Goal: Information Seeking & Learning: Check status

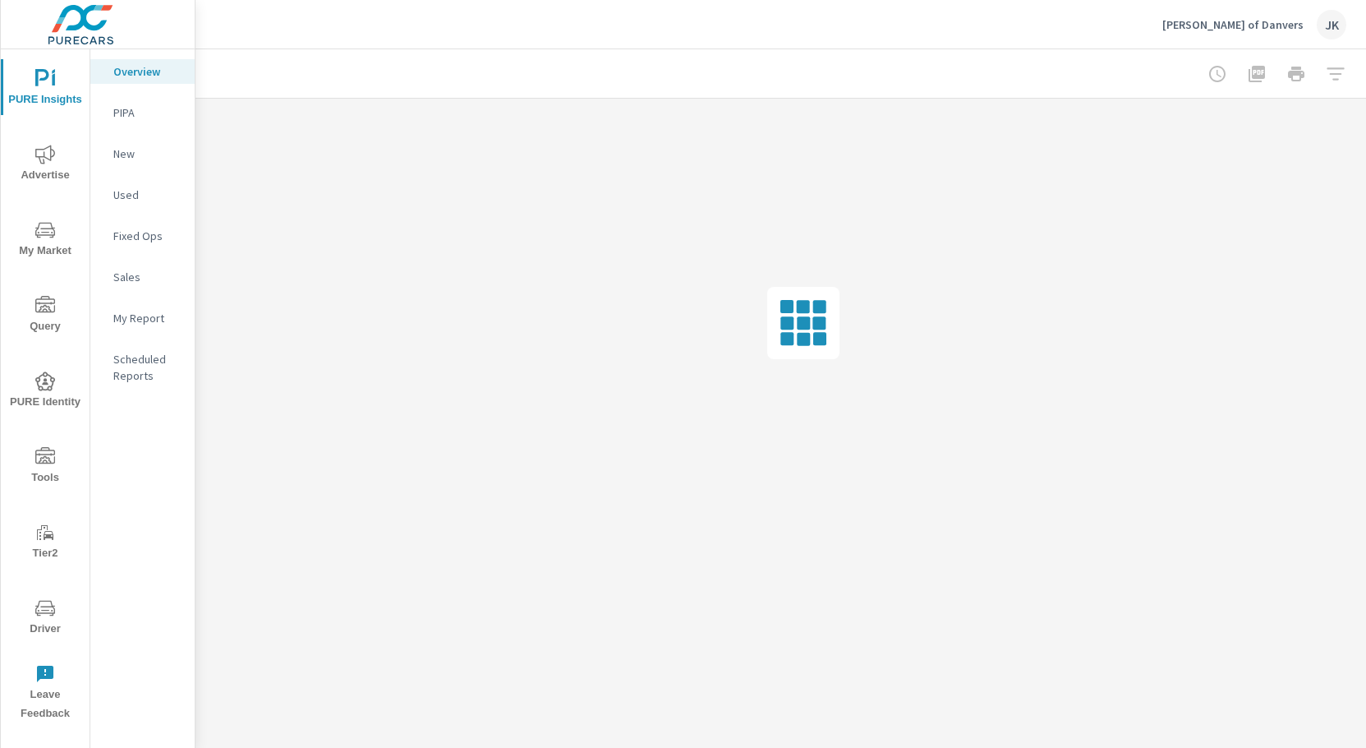
click at [1328, 22] on div "JK" at bounding box center [1332, 25] width 30 height 30
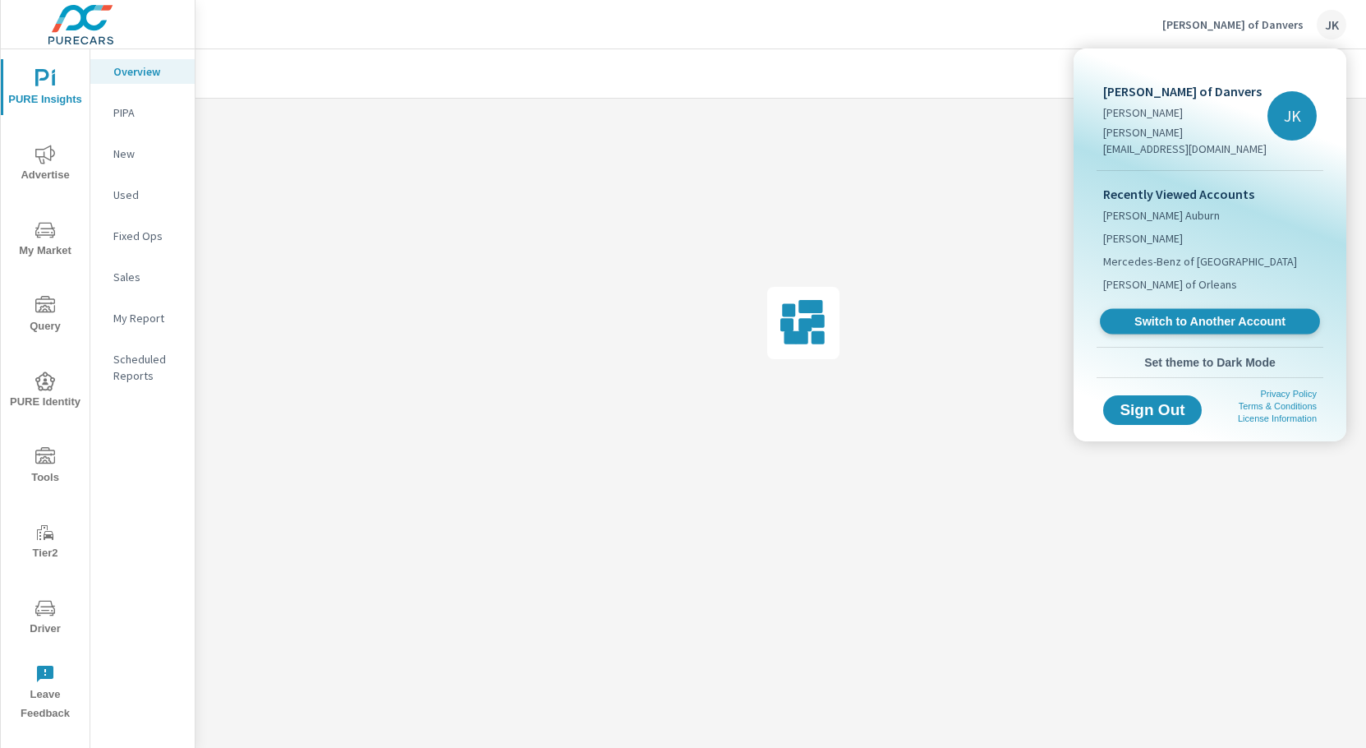
click at [1251, 314] on span "Switch to Another Account" at bounding box center [1209, 322] width 201 height 16
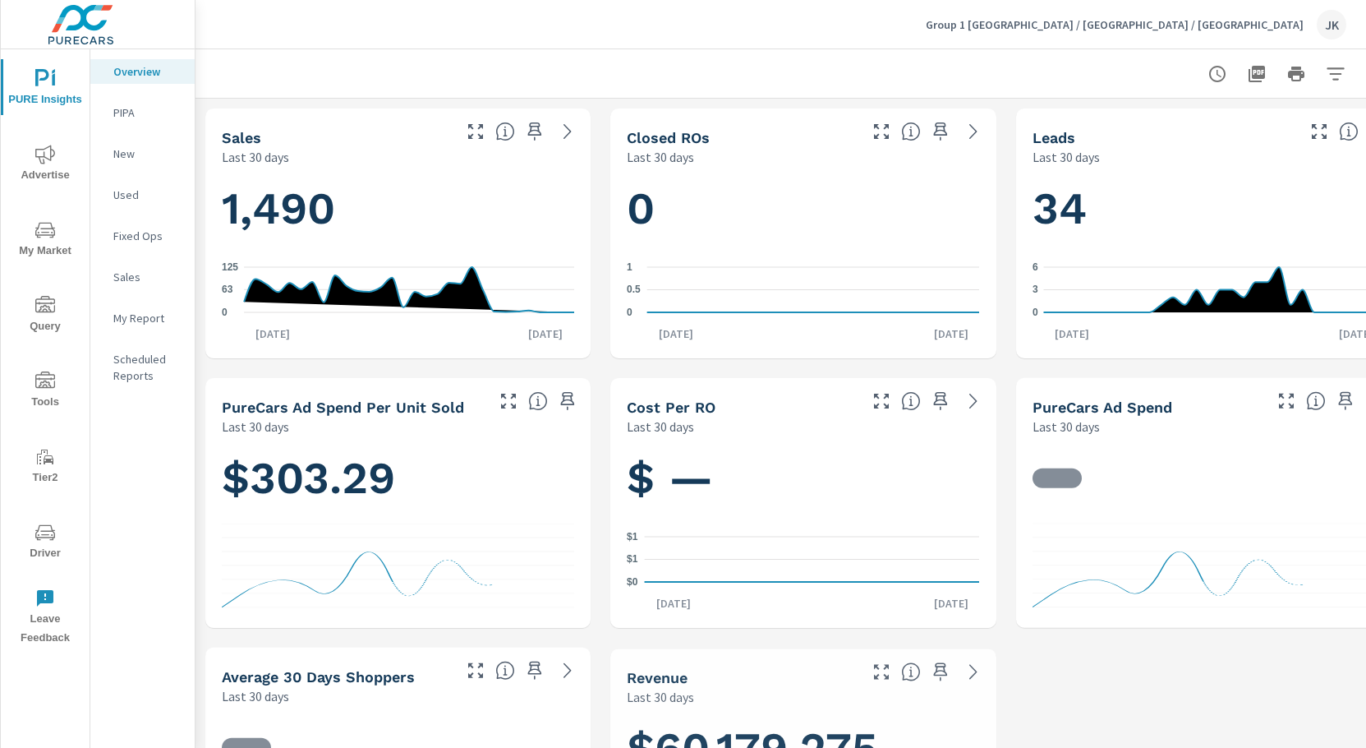
click at [49, 159] on icon "nav menu" at bounding box center [45, 154] width 20 height 19
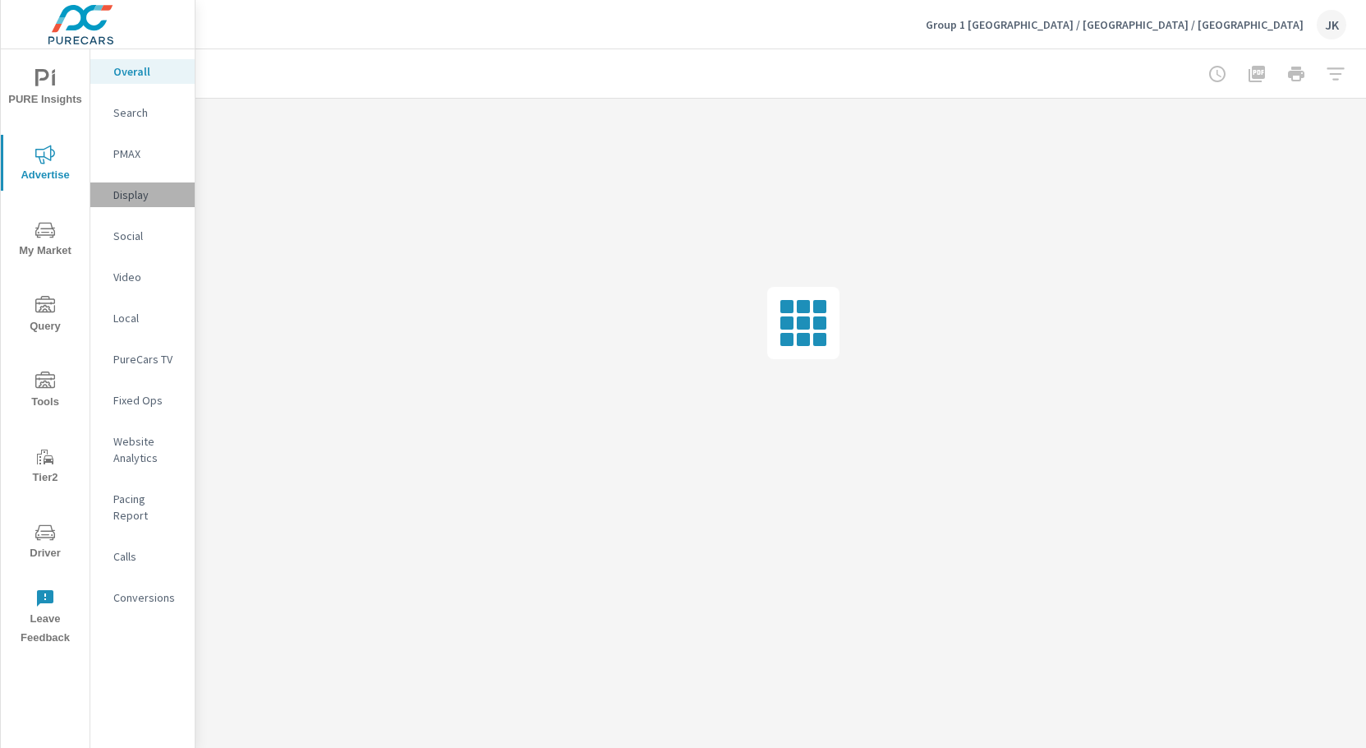
click at [136, 195] on p "Display" at bounding box center [147, 194] width 68 height 16
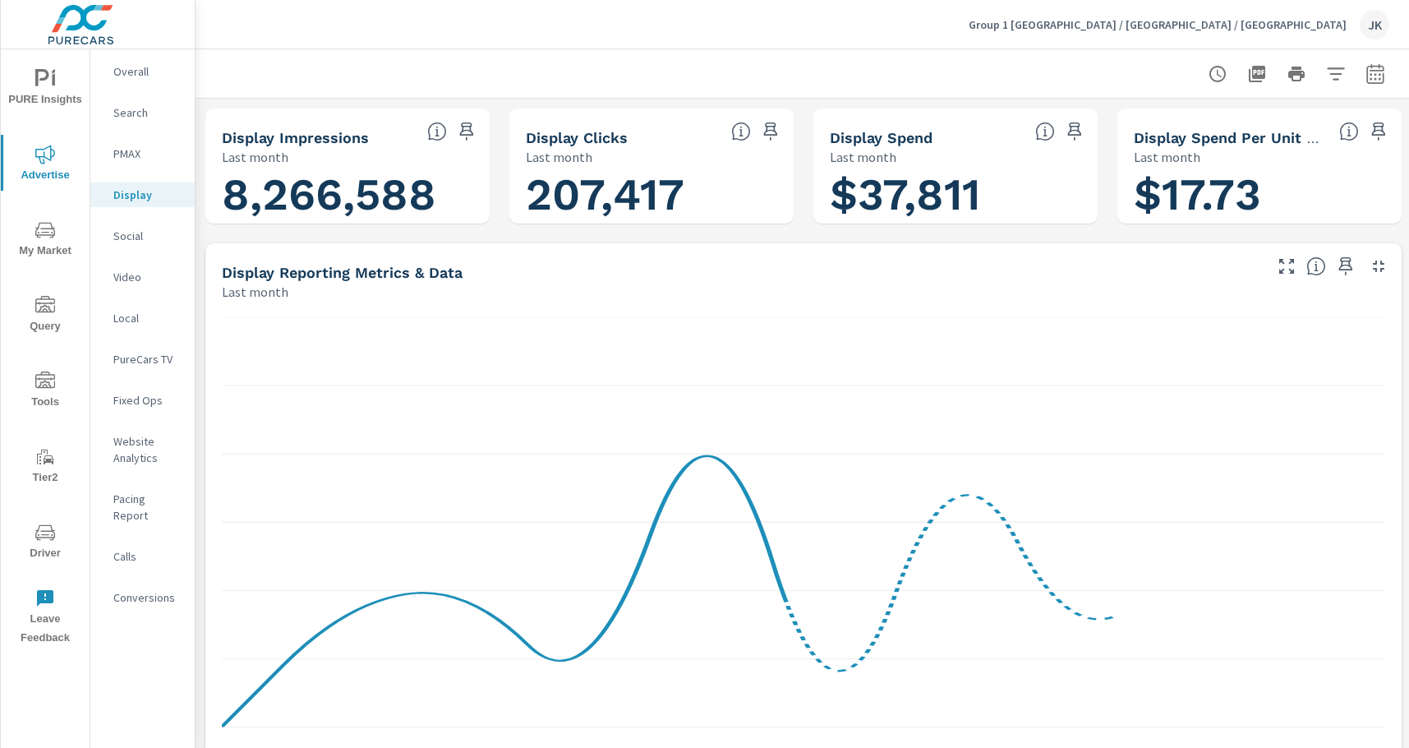
scroll to position [1, 0]
click at [1365, 78] on icon "button" at bounding box center [1374, 76] width 11 height 7
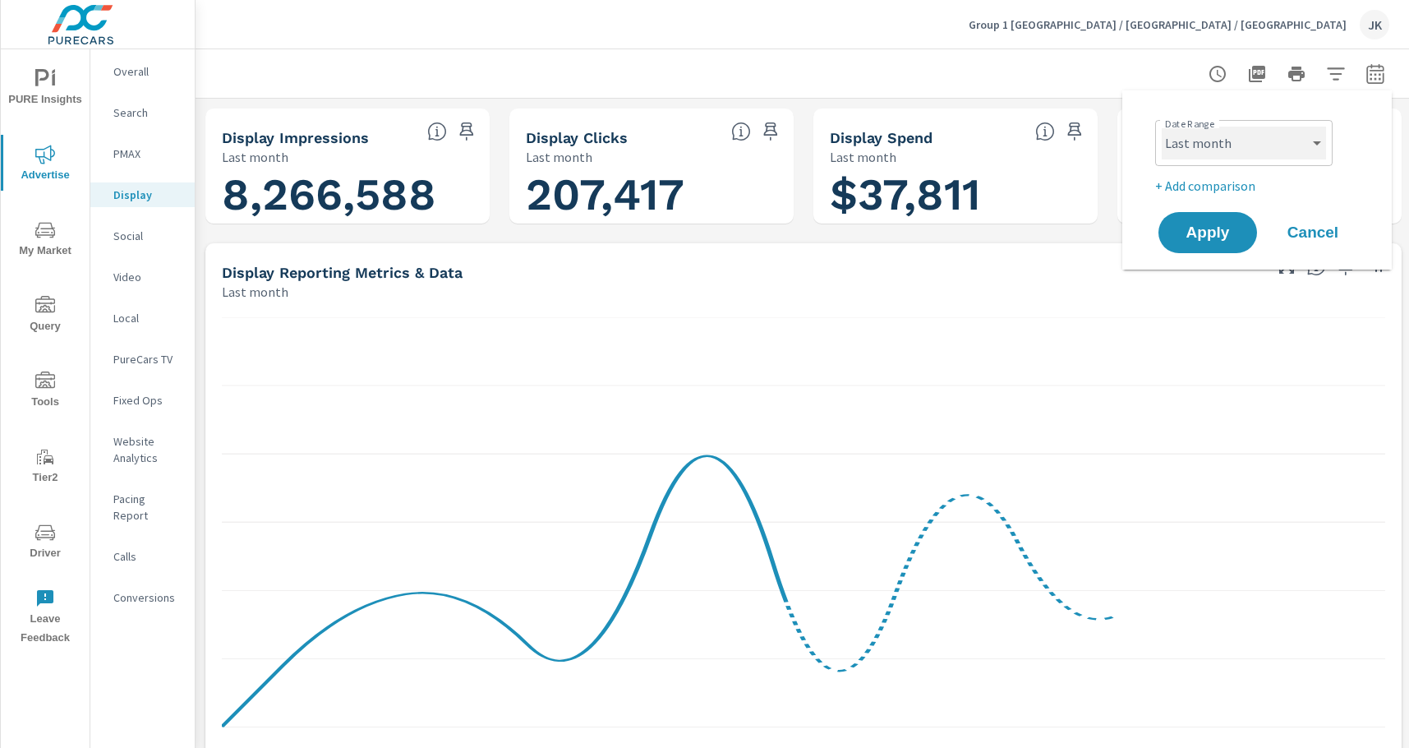
click at [1292, 153] on select "Custom Yesterday Last week Last 7 days Last 14 days Last 30 days Last 45 days L…" at bounding box center [1244, 143] width 164 height 33
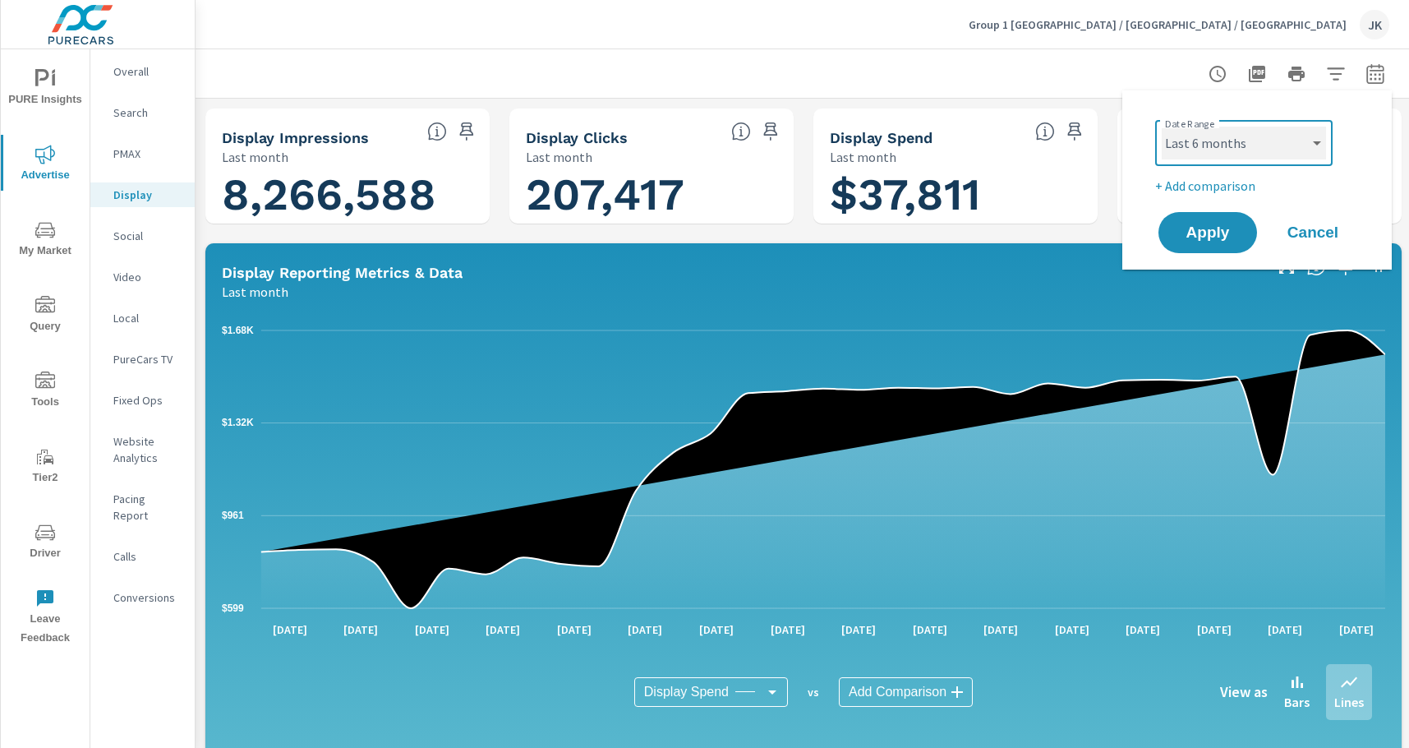
click at [1162, 127] on select "Custom Yesterday Last week Last 7 days Last 14 days Last 30 days Last 45 days L…" at bounding box center [1244, 143] width 164 height 33
select select "Last 6 months"
click at [1314, 145] on select "Custom Yesterday Last week Last 7 days Last 14 days Last 30 days Last 45 days L…" at bounding box center [1244, 143] width 164 height 33
click at [1215, 237] on span "Apply" at bounding box center [1207, 233] width 67 height 16
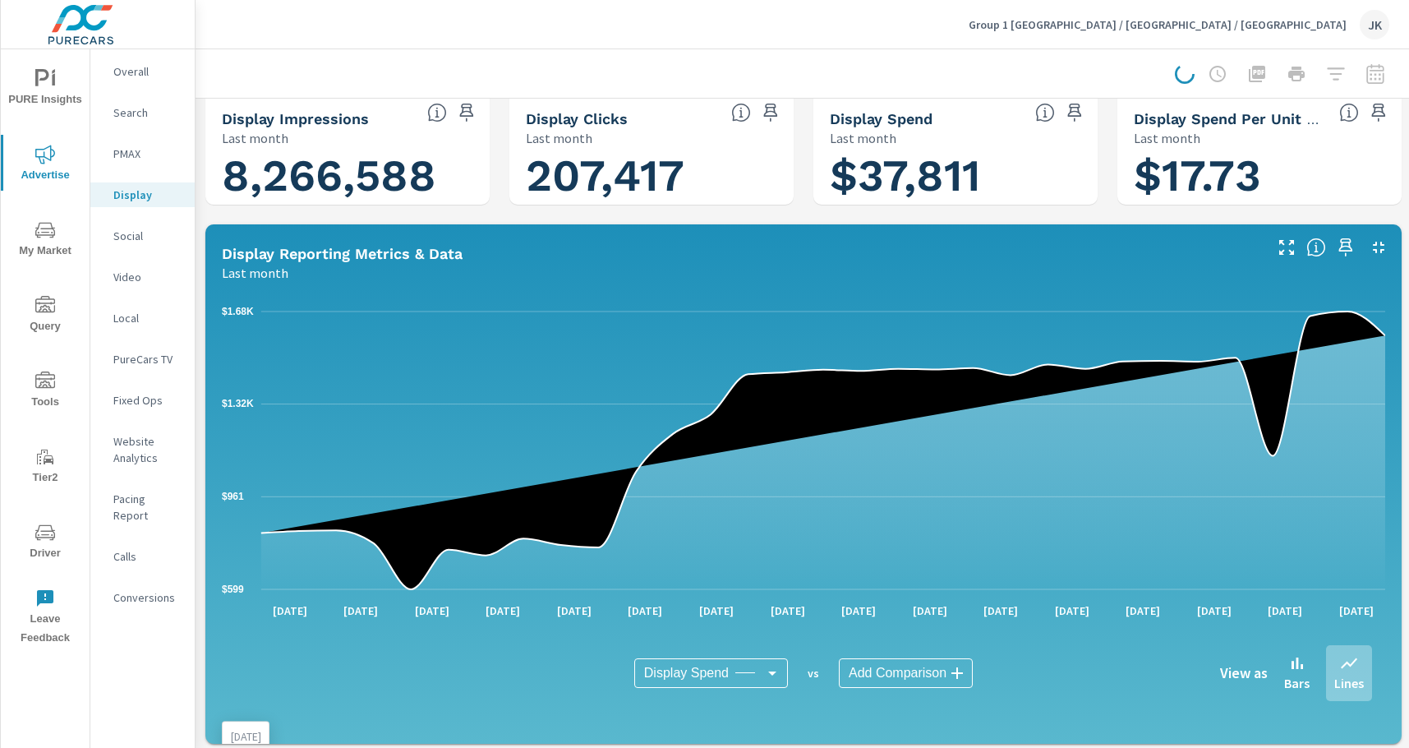
scroll to position [536, 0]
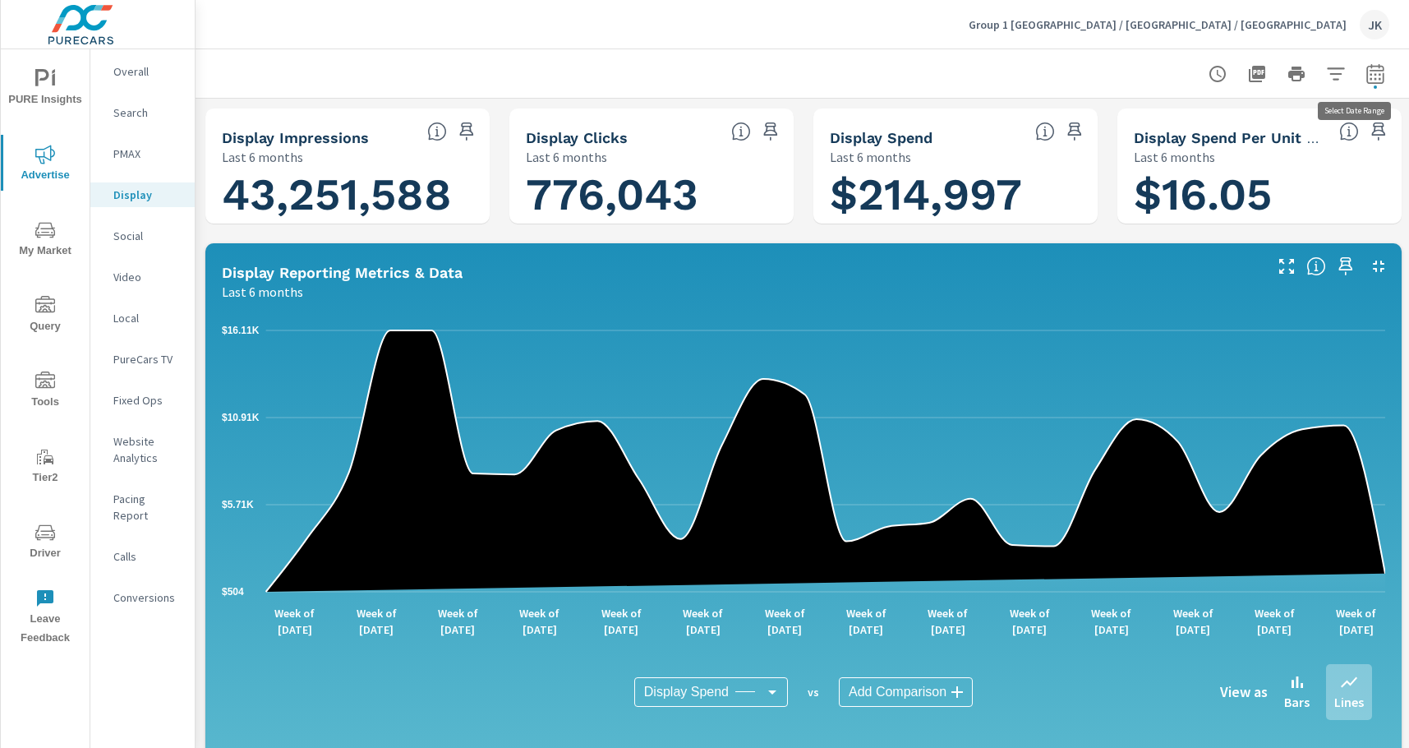
click at [1365, 72] on icon "button" at bounding box center [1375, 74] width 20 height 20
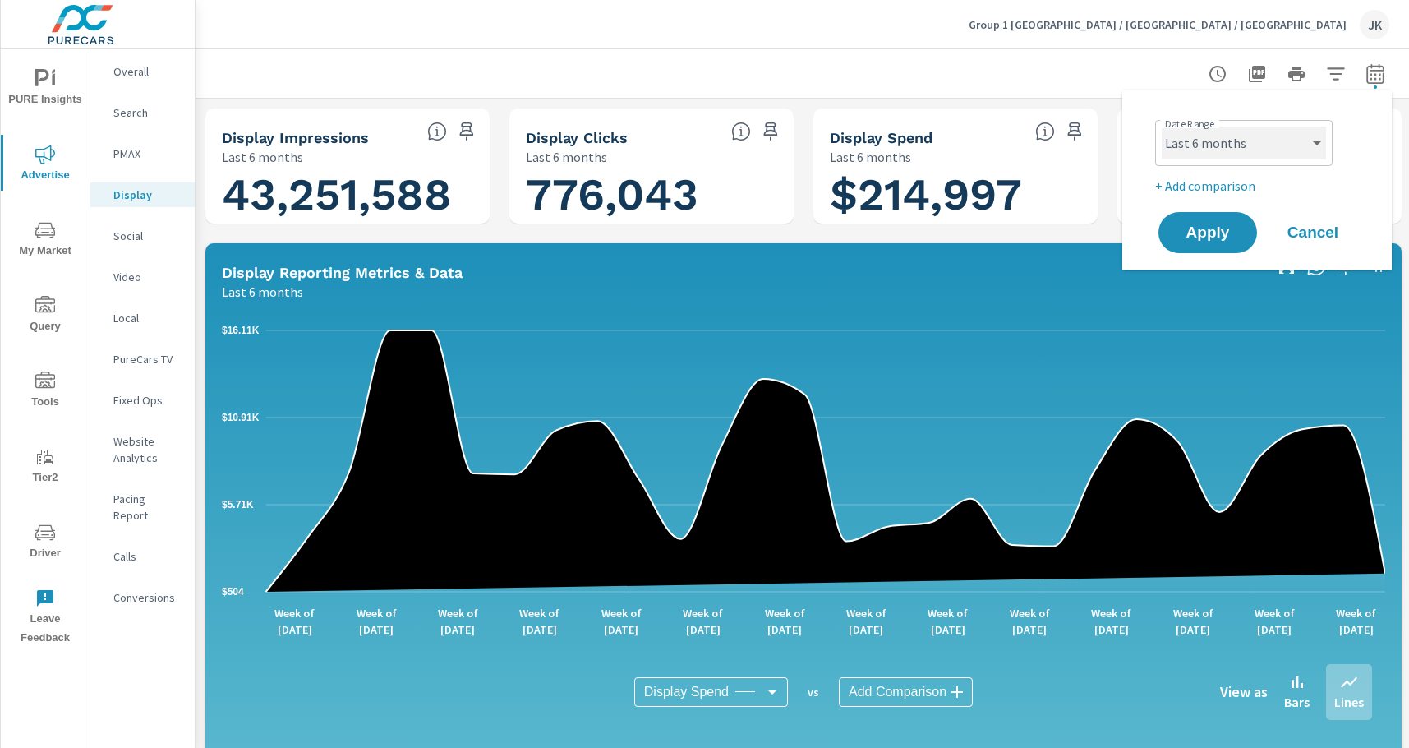
click at [1271, 147] on select "Custom Yesterday Last week Last 7 days Last 14 days Last 30 days Last 45 days L…" at bounding box center [1244, 143] width 164 height 33
click at [1162, 127] on select "Custom Yesterday Last week Last 7 days Last 14 days Last 30 days Last 45 days L…" at bounding box center [1244, 143] width 164 height 33
click at [1258, 149] on select "Custom Yesterday Last week Last 7 days Last 14 days Last 30 days Last 45 days L…" at bounding box center [1244, 143] width 164 height 33
click at [1162, 127] on select "Custom Yesterday Last week Last 7 days Last 14 days Last 30 days Last 45 days L…" at bounding box center [1244, 143] width 164 height 33
select select "Last 90 days"
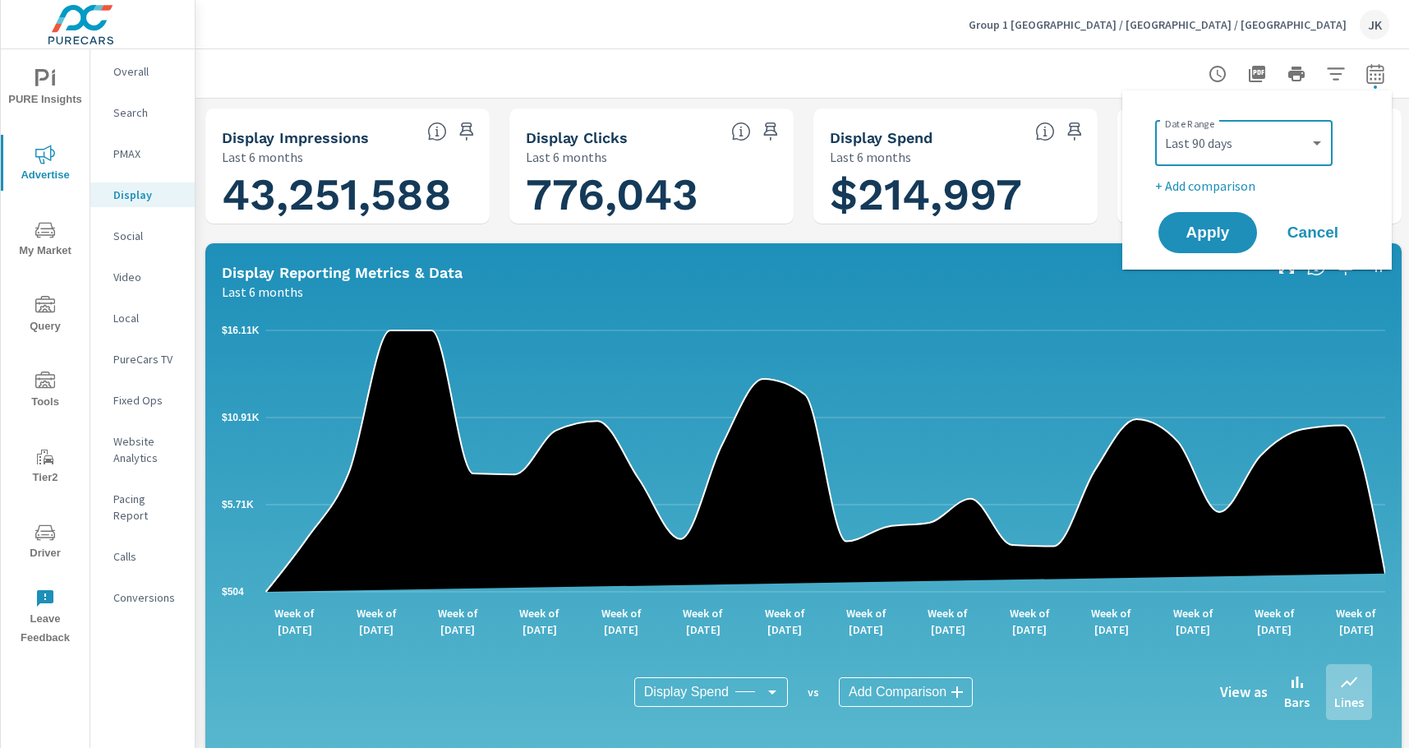
click at [1225, 190] on p "+ Add comparison" at bounding box center [1260, 186] width 210 height 20
select select "Previous period"
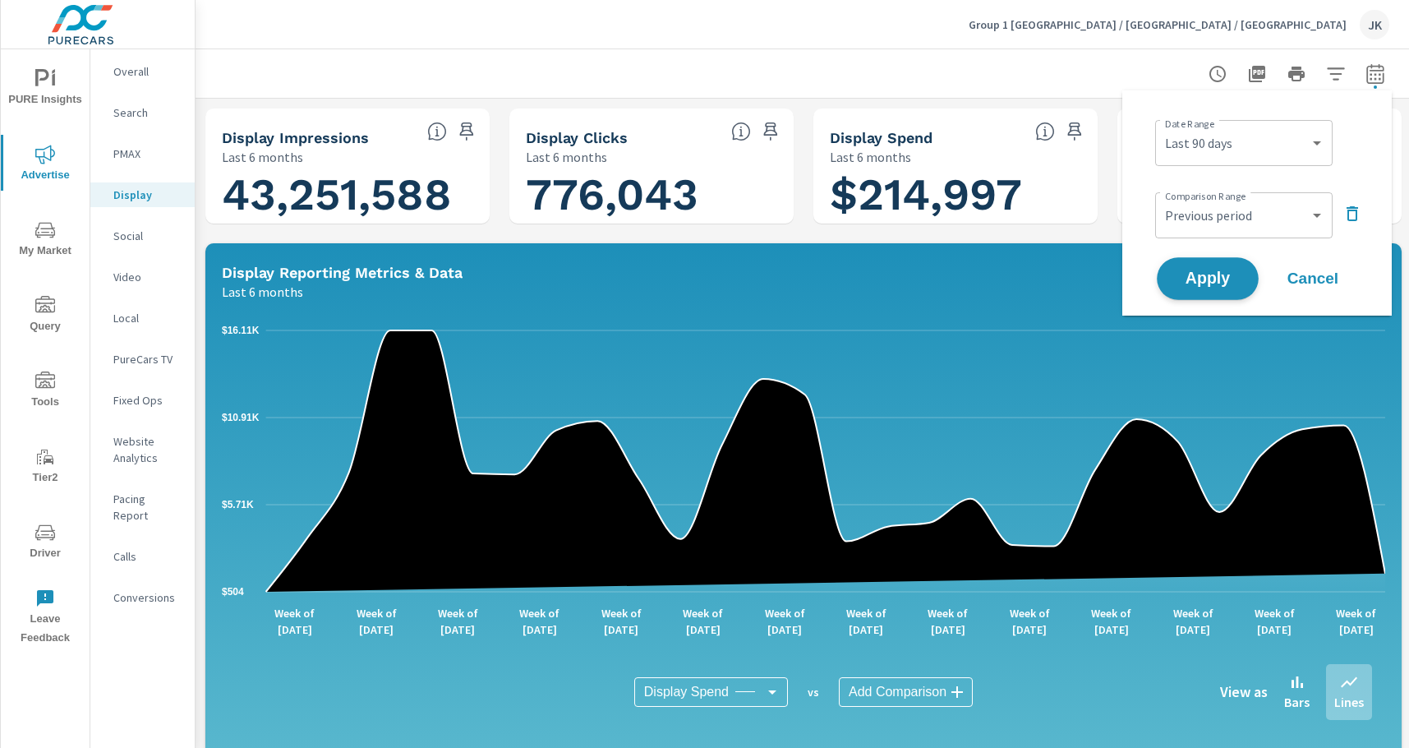
click at [1196, 271] on span "Apply" at bounding box center [1207, 279] width 67 height 16
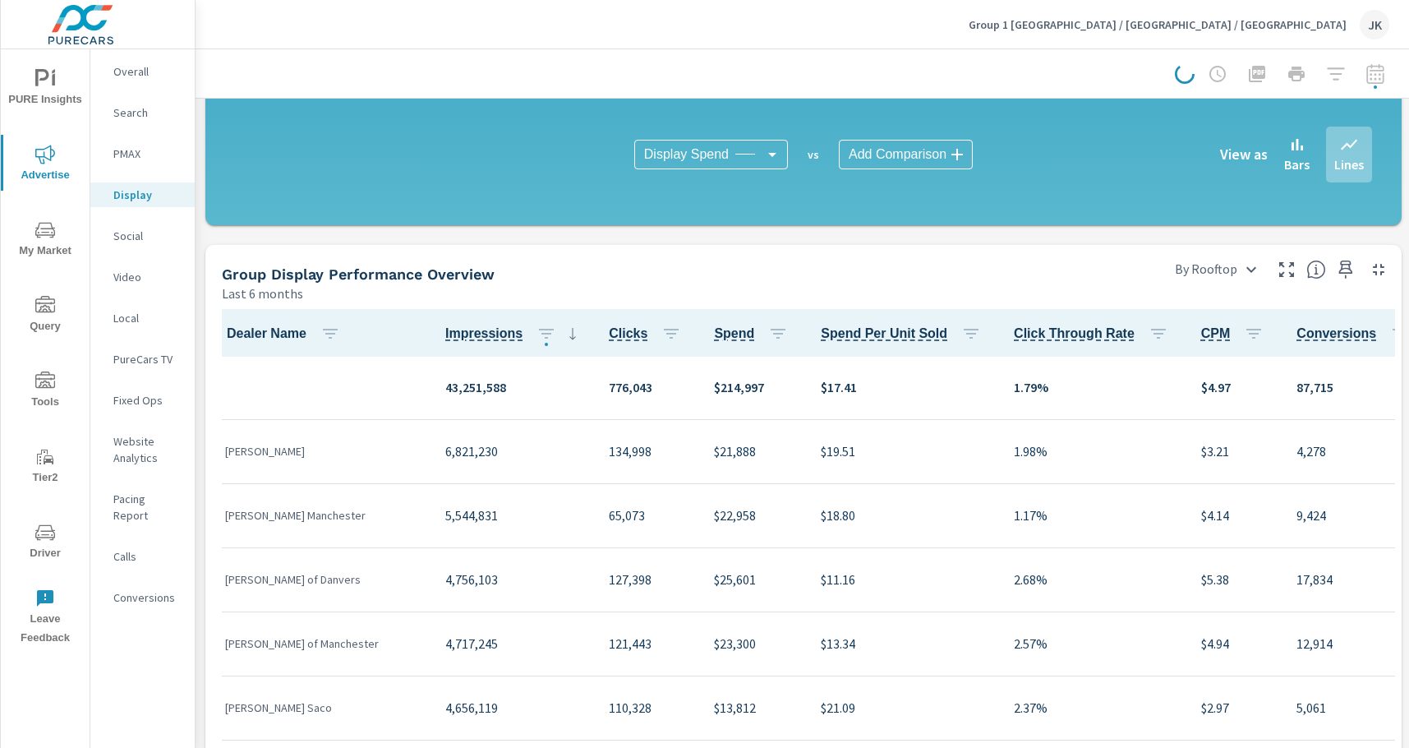
scroll to position [660, 0]
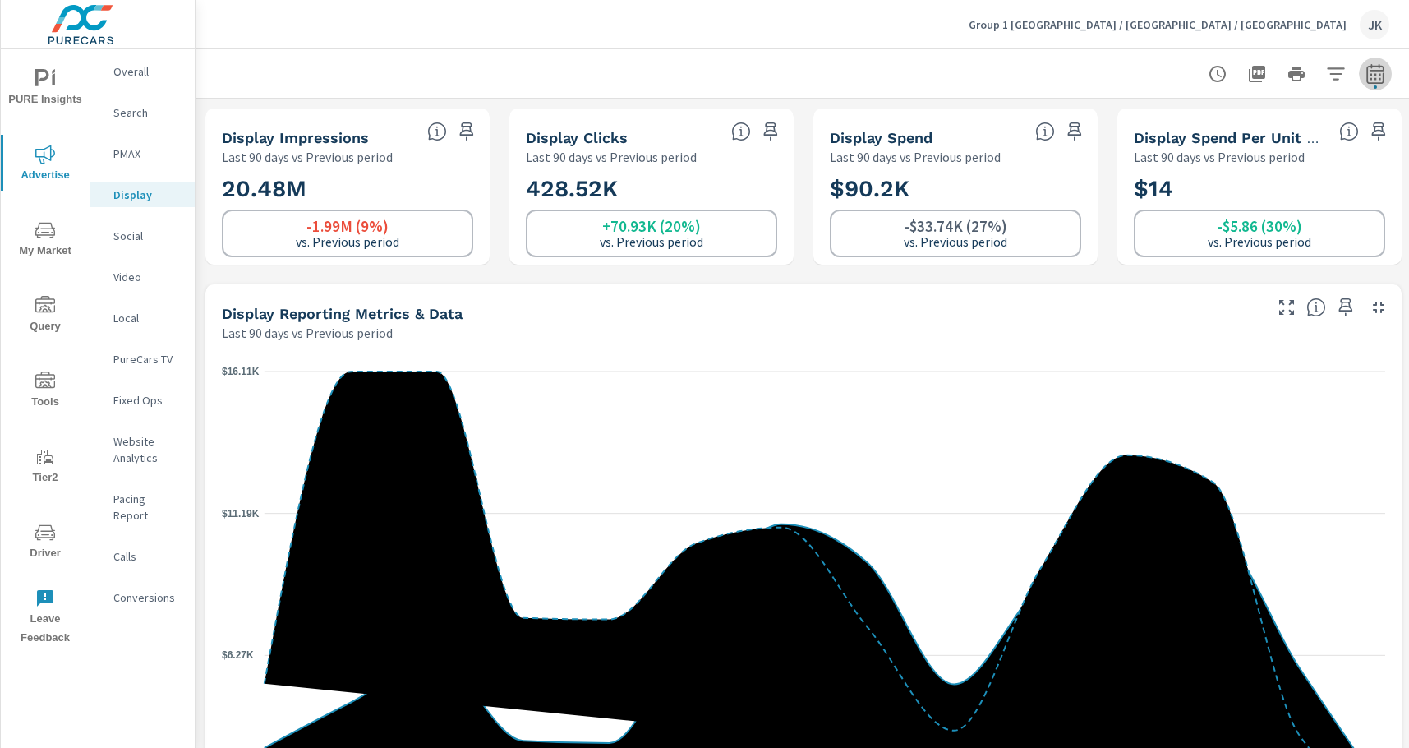
click at [1365, 71] on icon "button" at bounding box center [1375, 74] width 20 height 20
select select "Last 90 days"
select select "Previous period"
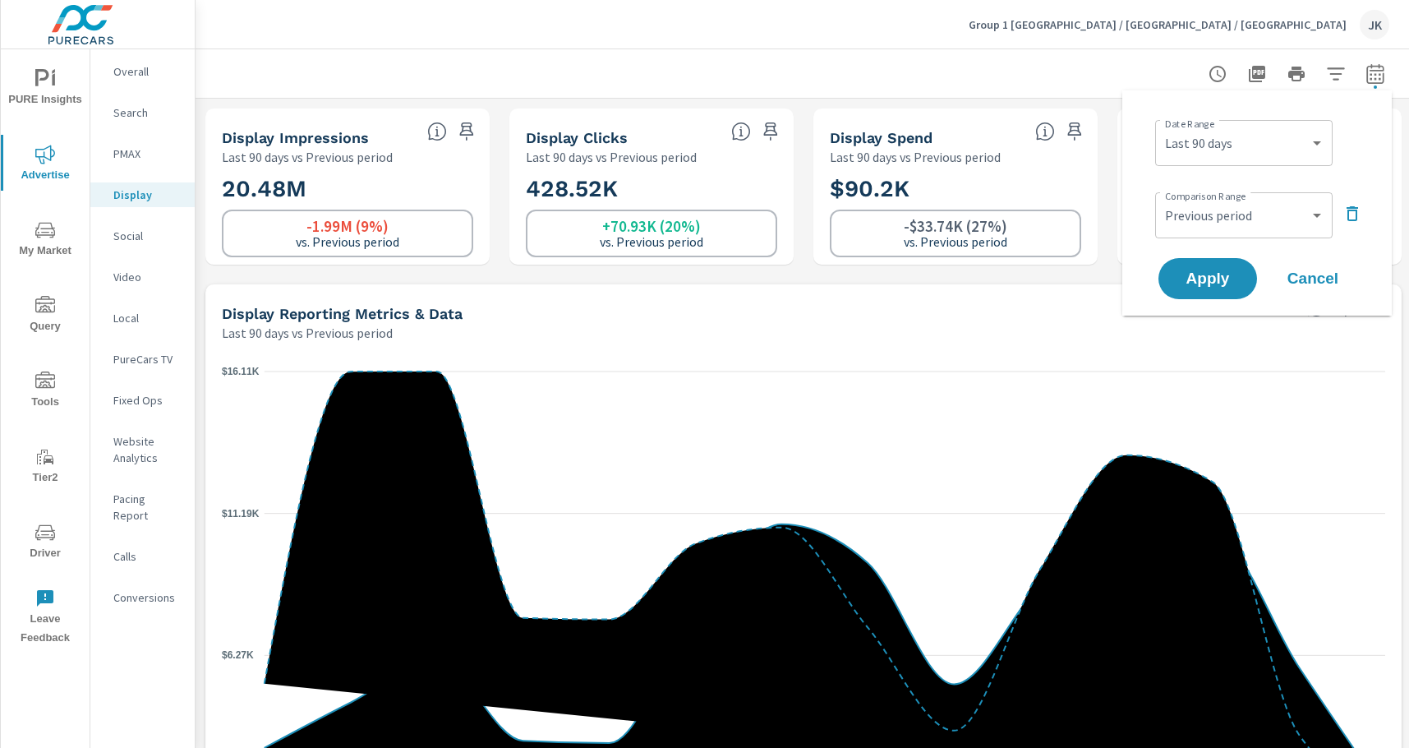
click at [1299, 280] on span "Cancel" at bounding box center [1313, 278] width 66 height 15
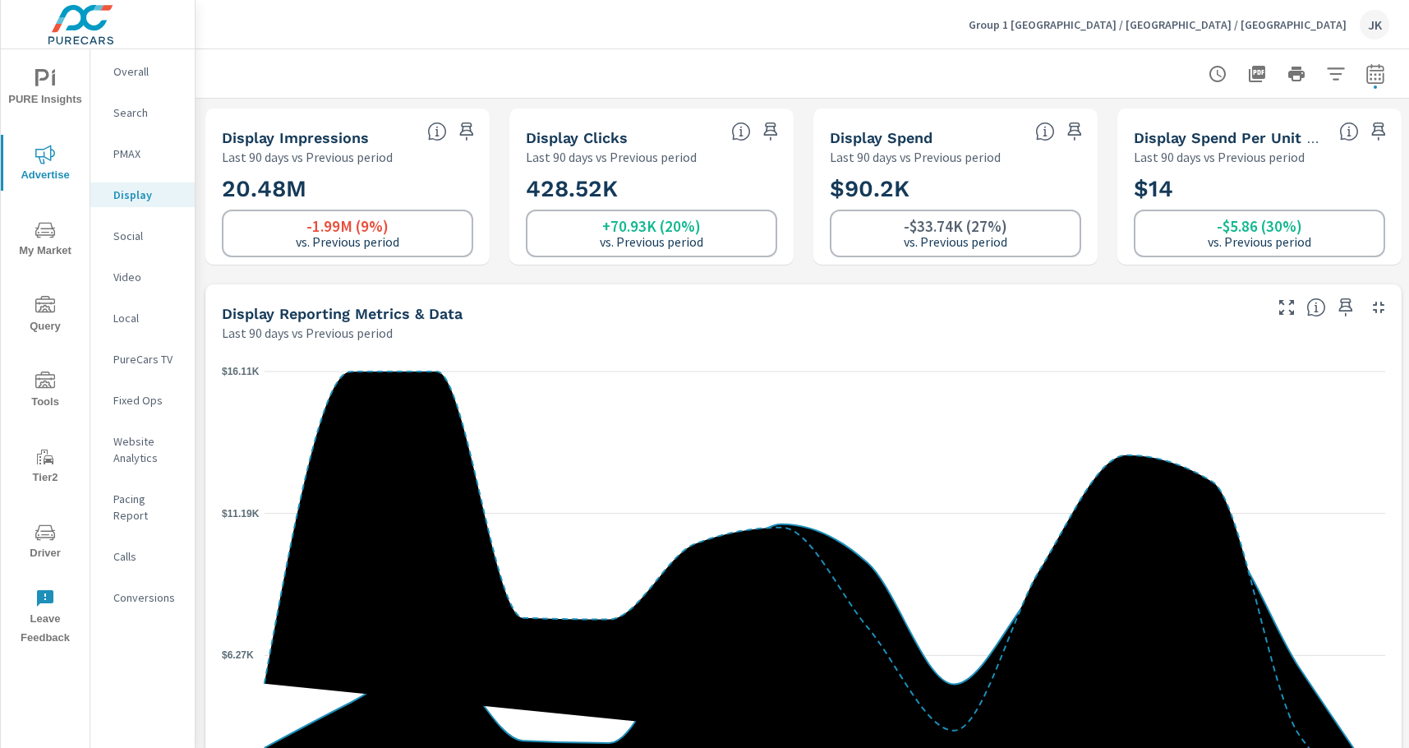
scroll to position [10, 0]
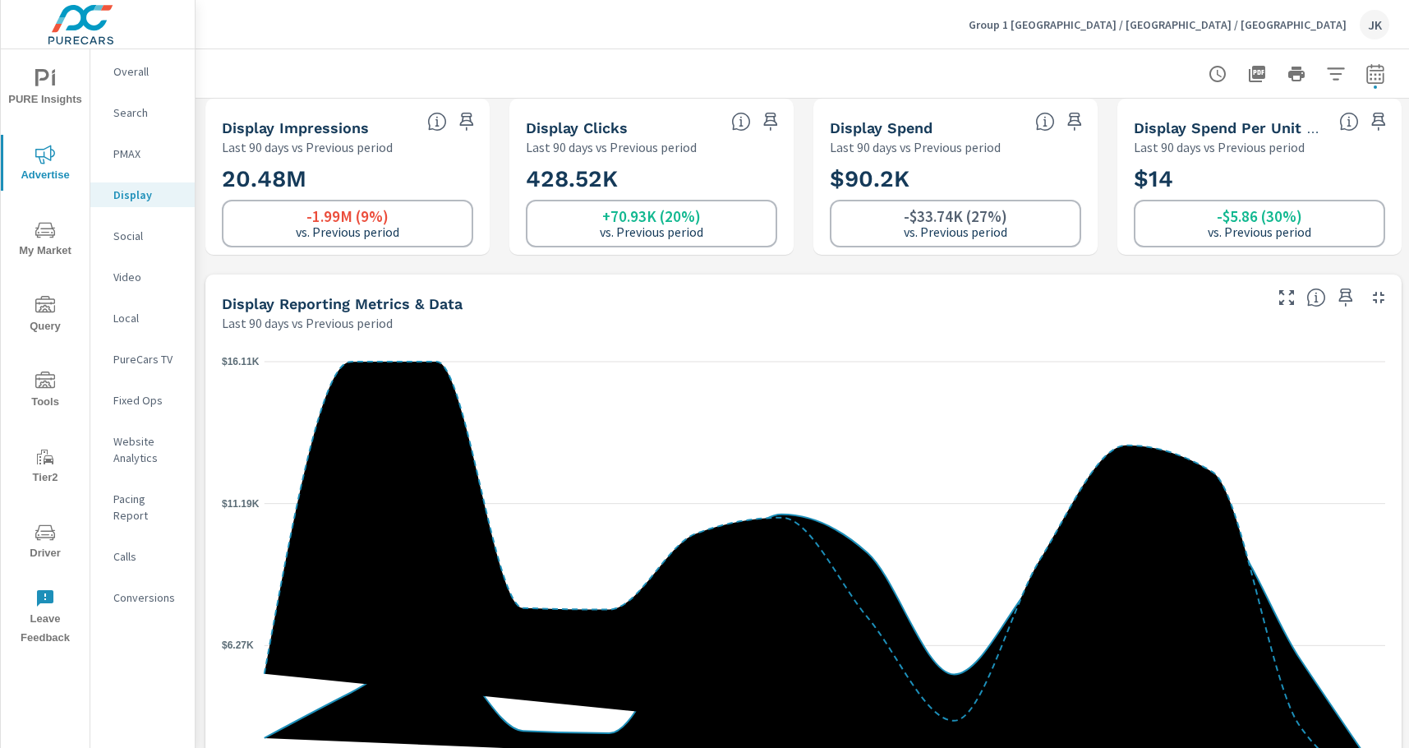
click at [1365, 31] on div "JK" at bounding box center [1375, 25] width 30 height 30
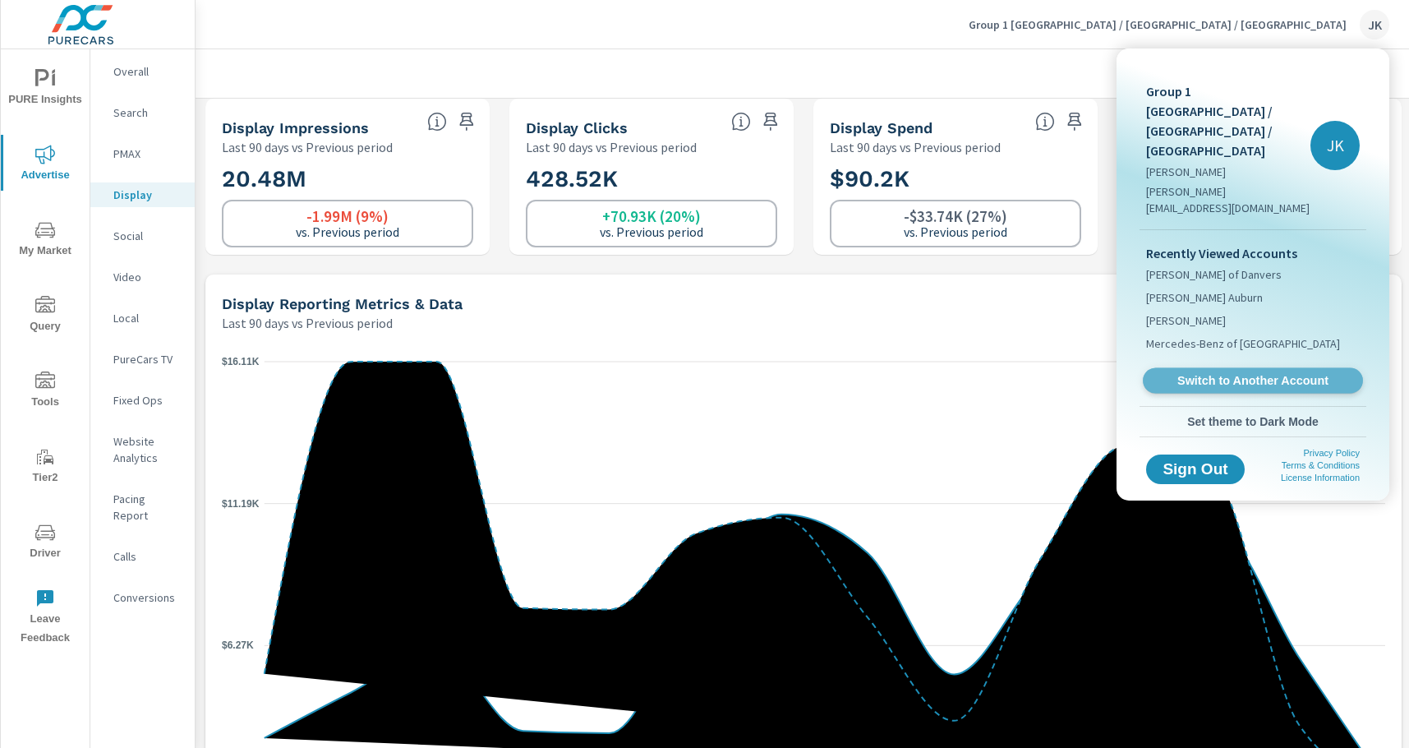
click at [1235, 368] on link "Switch to Another Account" at bounding box center [1253, 380] width 220 height 25
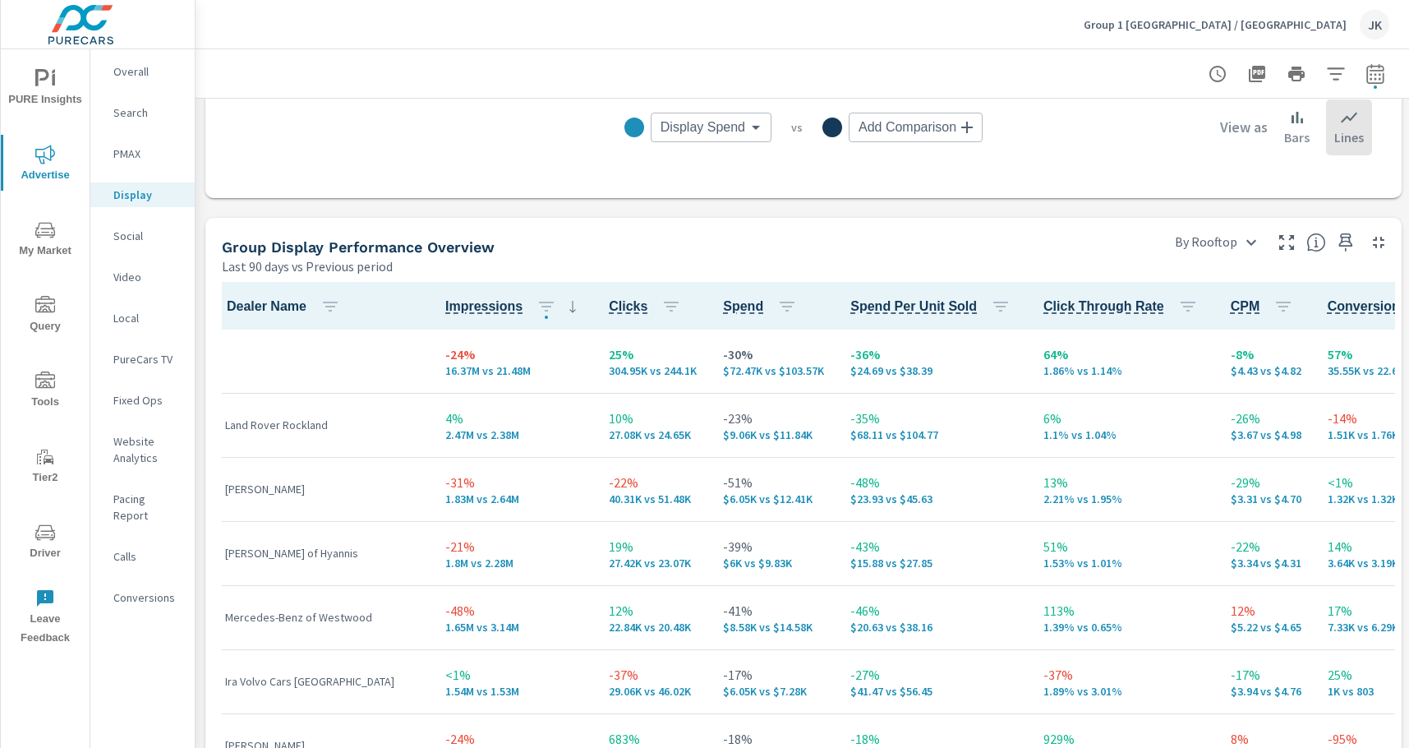
scroll to position [601, 0]
